Goal: Task Accomplishment & Management: Complete application form

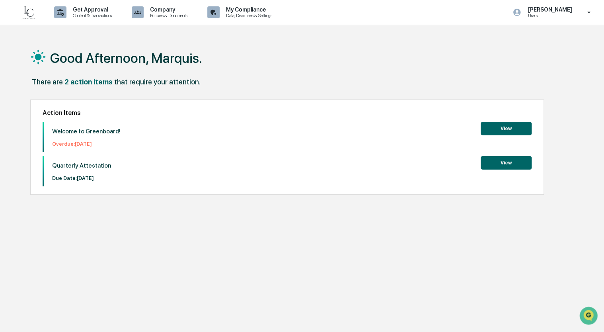
click at [507, 130] on button "View" at bounding box center [505, 129] width 51 height 14
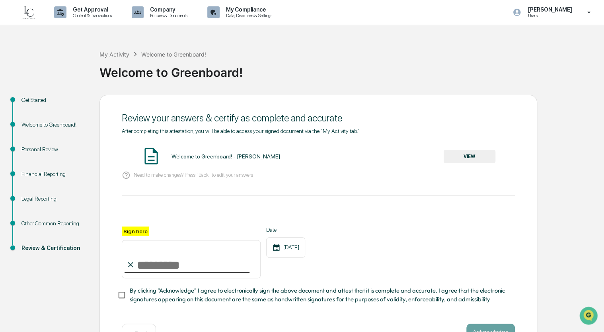
click at [146, 262] on input "Sign here" at bounding box center [191, 259] width 139 height 38
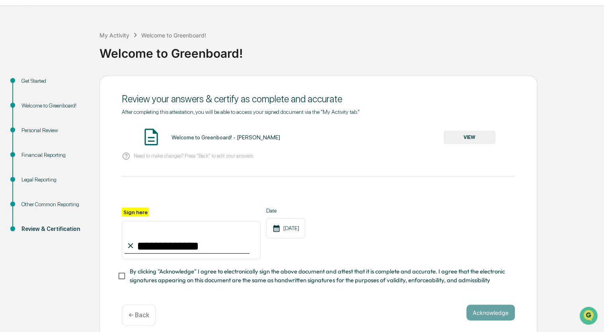
scroll to position [29, 0]
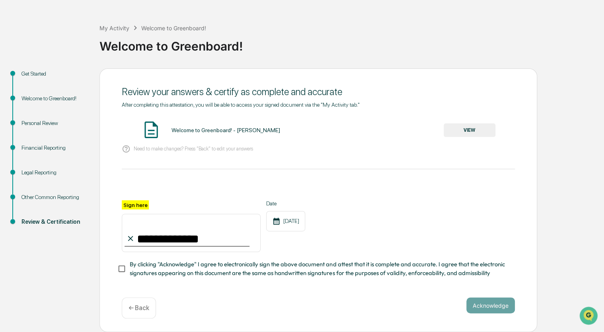
type input "**********"
click at [496, 307] on button "Acknowledge" at bounding box center [490, 305] width 49 height 16
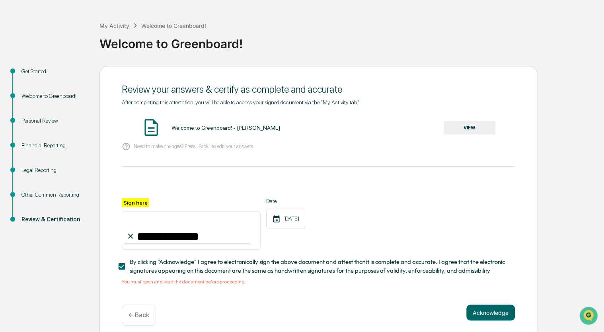
click at [482, 122] on button "VIEW" at bounding box center [469, 128] width 52 height 14
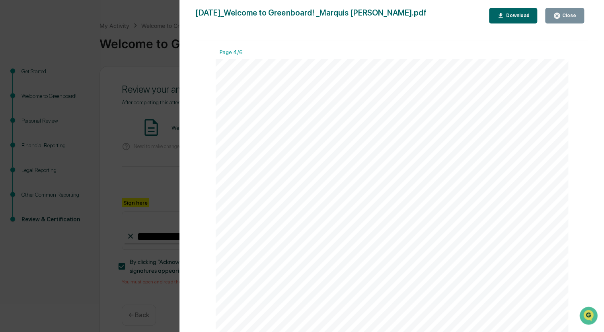
scroll to position [1569, 0]
drag, startPoint x: 587, startPoint y: 166, endPoint x: 19, endPoint y: 2, distance: 590.3
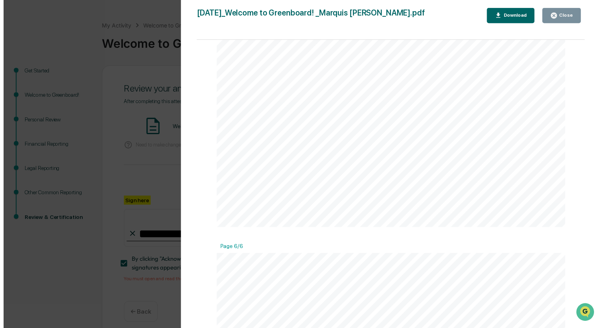
scroll to position [2241, 0]
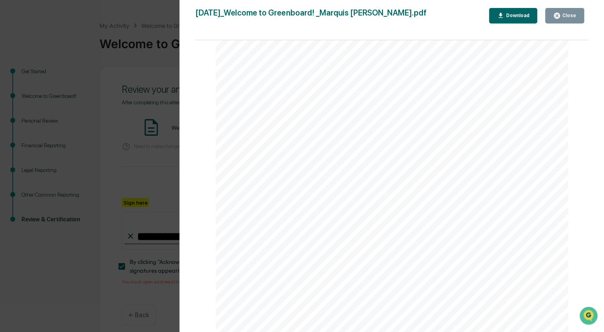
click at [563, 15] on div "Close" at bounding box center [568, 16] width 16 height 6
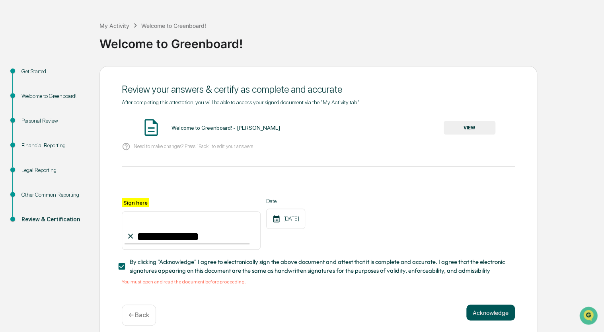
click at [504, 316] on button "Acknowledge" at bounding box center [490, 312] width 49 height 16
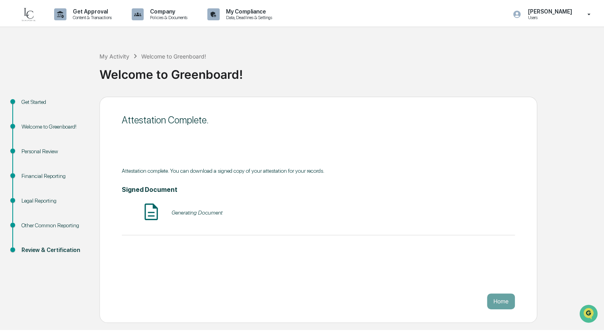
scroll to position [0, 0]
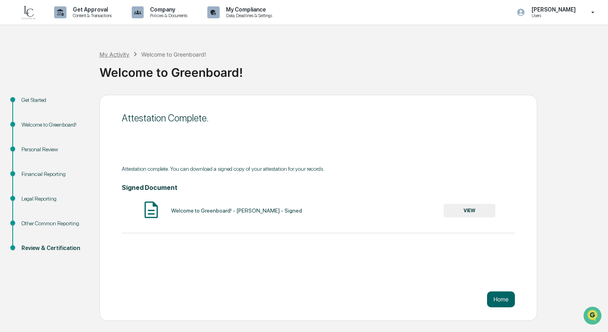
click at [113, 54] on div "My Activity" at bounding box center [114, 54] width 30 height 7
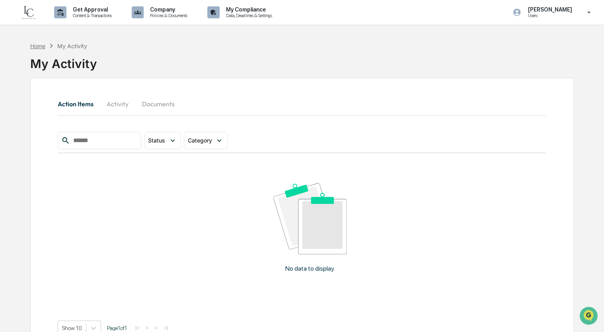
click at [41, 47] on div "Home" at bounding box center [37, 46] width 15 height 7
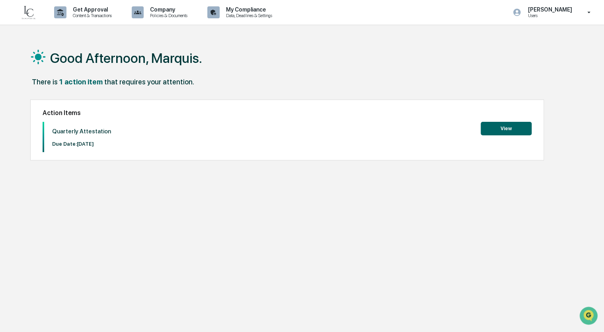
click at [512, 130] on button "View" at bounding box center [505, 129] width 51 height 14
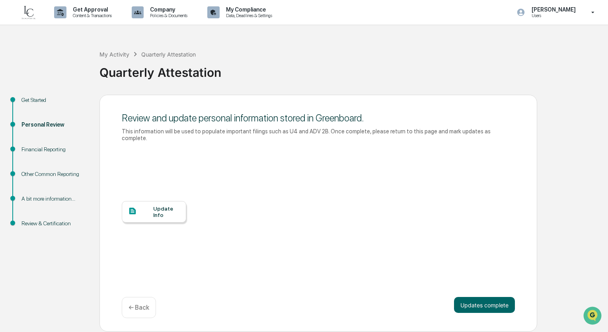
click at [139, 206] on div at bounding box center [140, 211] width 25 height 10
